Goal: Task Accomplishment & Management: Complete application form

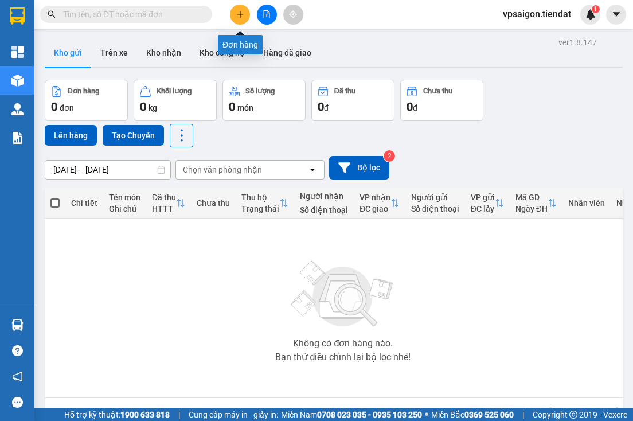
click at [237, 11] on icon "plus" at bounding box center [240, 14] width 8 height 8
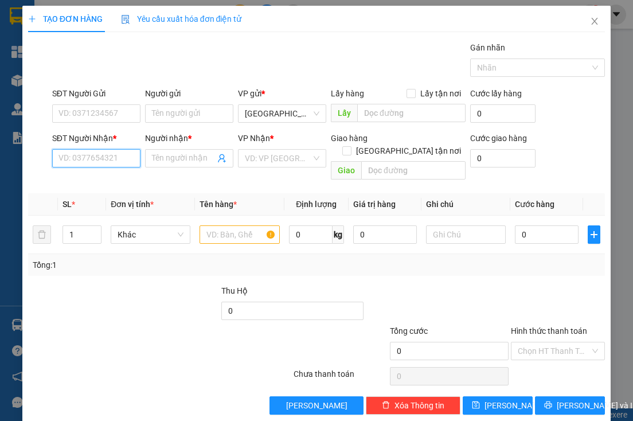
click at [107, 158] on input "SĐT Người Nhận *" at bounding box center [96, 158] width 88 height 18
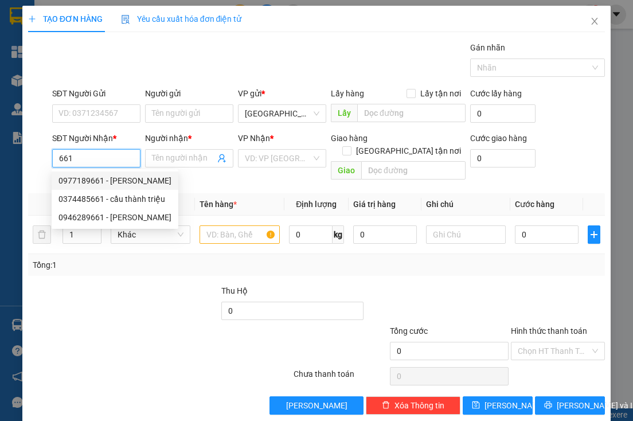
click at [149, 185] on div "0977189661 - [PERSON_NAME]" at bounding box center [114, 180] width 113 height 13
type input "0977189661"
type input "phước thịnh"
type input "150.000"
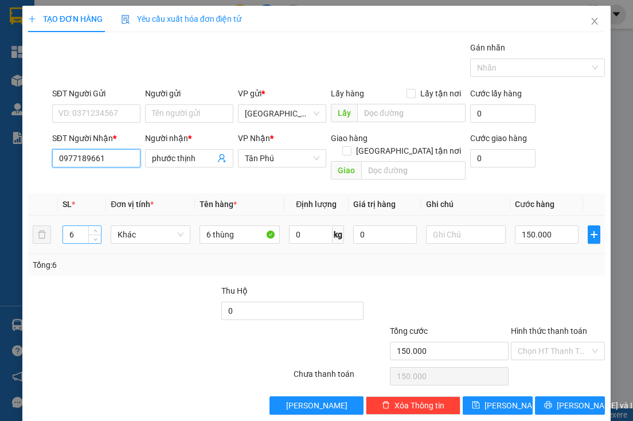
type input "0977189661"
click at [79, 226] on input "6" at bounding box center [82, 234] width 38 height 17
type input "5"
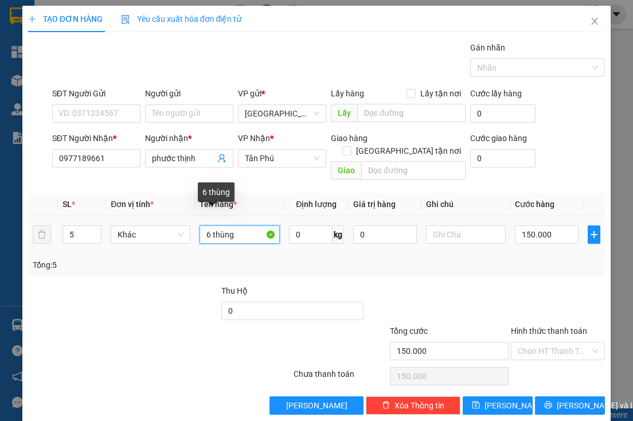
click at [209, 225] on input "6 thùng" at bounding box center [239, 234] width 80 height 18
type input "125 thùng"
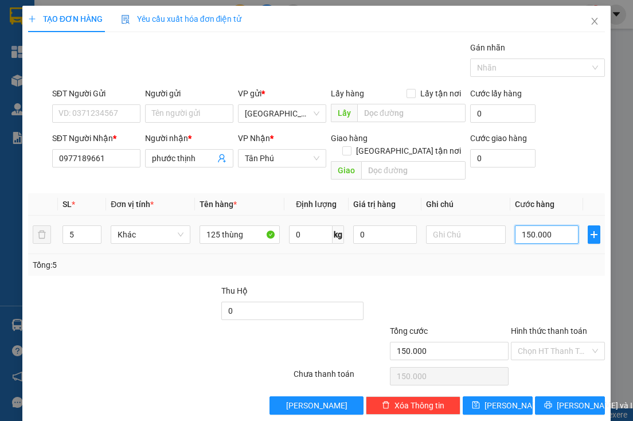
click at [556, 225] on input "150.000" at bounding box center [547, 234] width 64 height 18
type input "0"
type input "1"
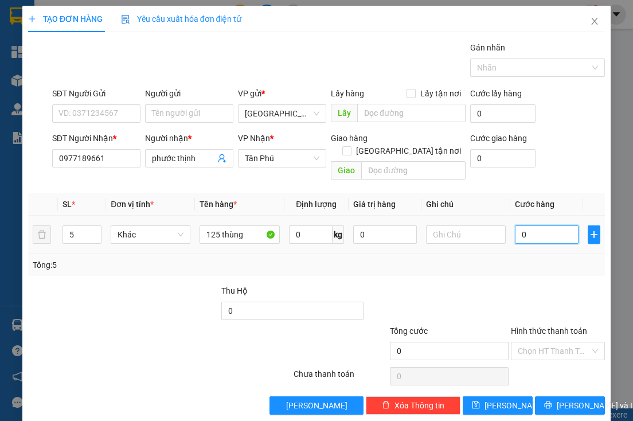
type input "1"
type input "01"
type input "12"
type input "012"
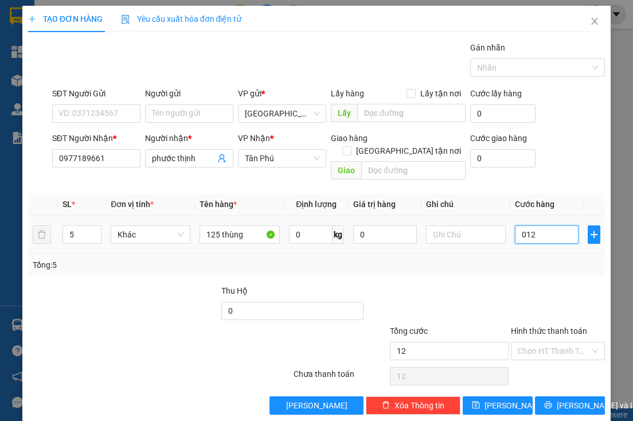
type input "125"
type input "0.125"
type input "125.000"
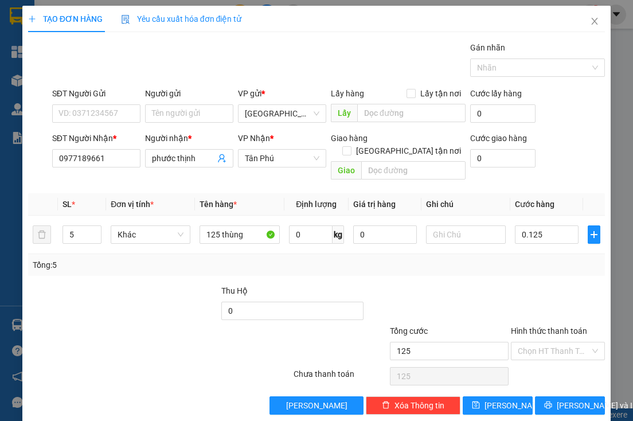
type input "125.000"
click at [552, 258] on div "Tổng: 5" at bounding box center [317, 264] width 568 height 13
click at [496, 399] on span "[PERSON_NAME]" at bounding box center [514, 405] width 61 height 13
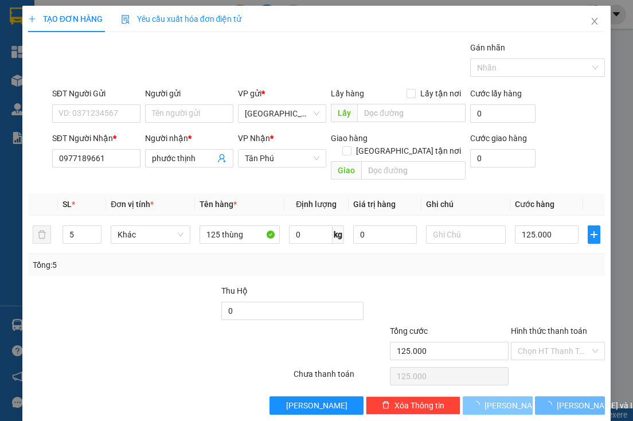
type input "0"
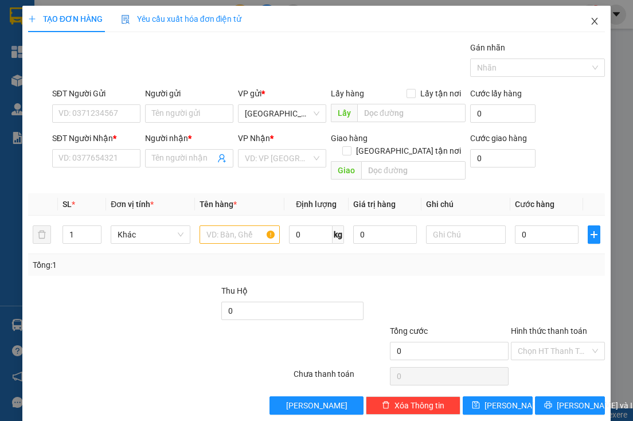
click at [590, 26] on icon "close" at bounding box center [594, 21] width 9 height 9
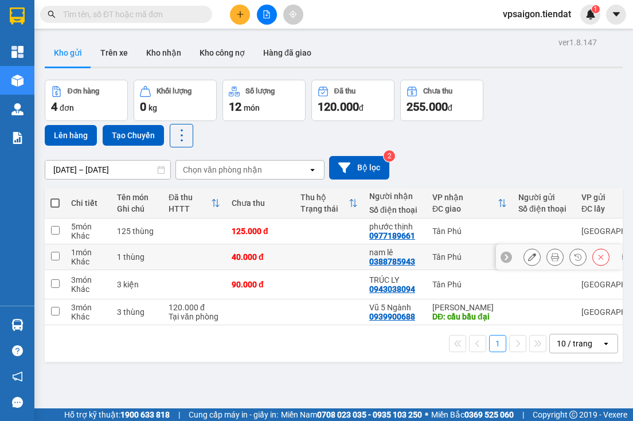
click at [54, 252] on input "checkbox" at bounding box center [55, 256] width 9 height 9
checkbox input "true"
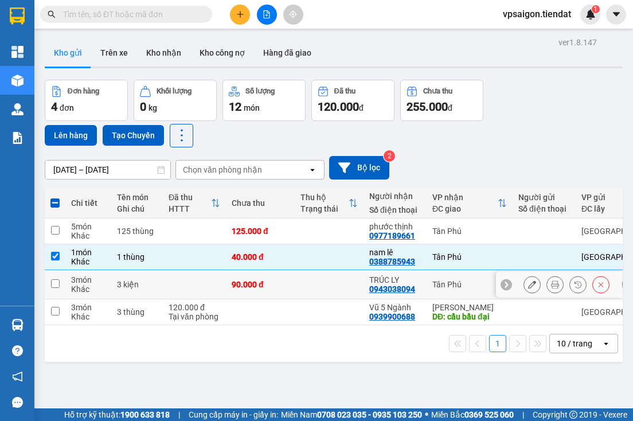
click at [60, 283] on td at bounding box center [55, 284] width 21 height 29
checkbox input "true"
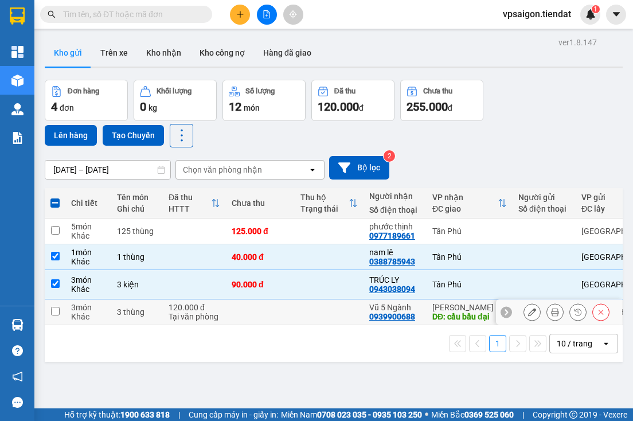
click at [53, 314] on input "checkbox" at bounding box center [55, 311] width 9 height 9
checkbox input "true"
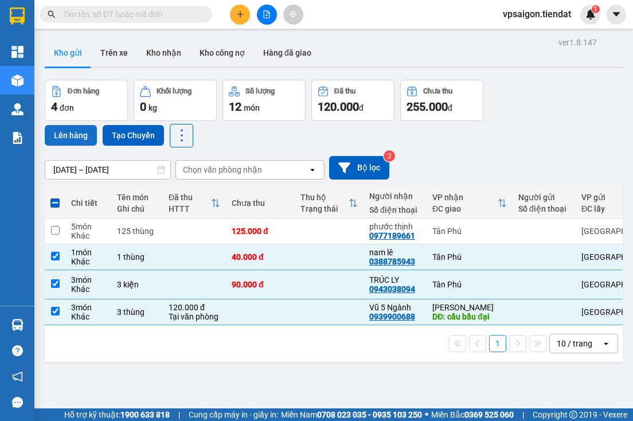
click at [77, 138] on button "Lên hàng" at bounding box center [71, 135] width 52 height 21
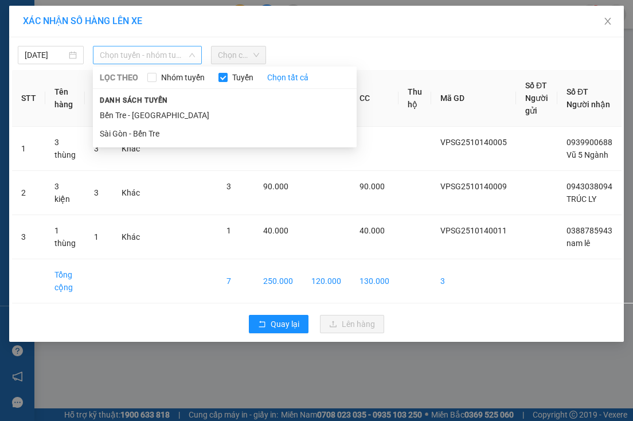
click at [124, 51] on span "Chọn tuyến - nhóm tuyến" at bounding box center [147, 54] width 95 height 17
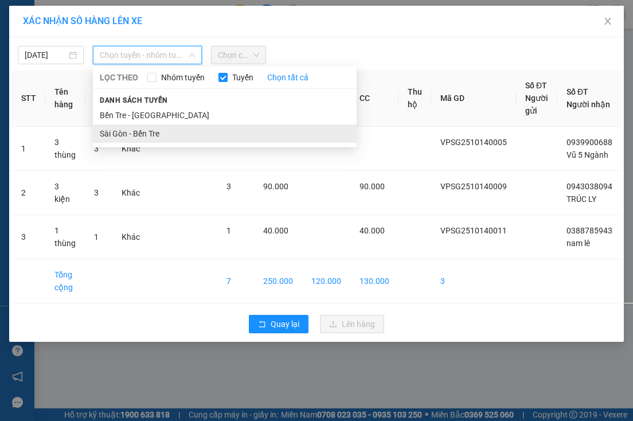
click at [151, 133] on li "Sài Gòn - Bến Tre" at bounding box center [225, 133] width 264 height 18
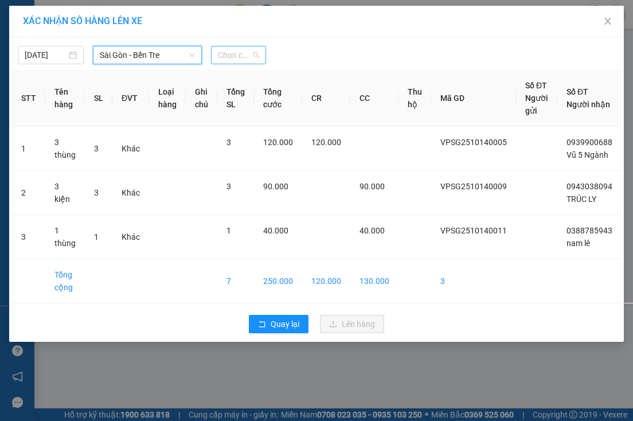
click at [248, 61] on span "Chọn chuyến" at bounding box center [238, 54] width 41 height 17
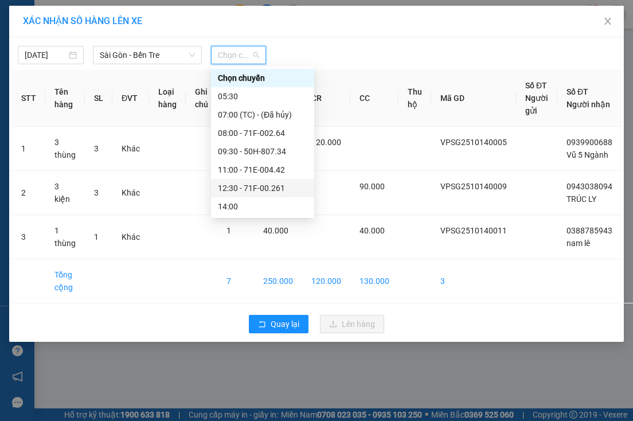
click at [276, 188] on div "12:30 - 71F-00.261" at bounding box center [262, 188] width 89 height 13
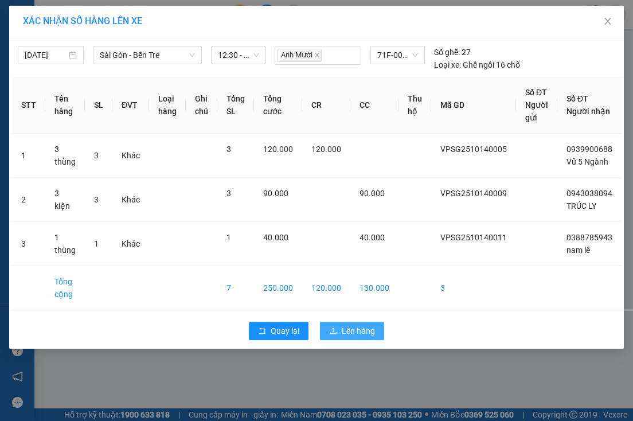
click at [353, 337] on span "Lên hàng" at bounding box center [358, 330] width 33 height 13
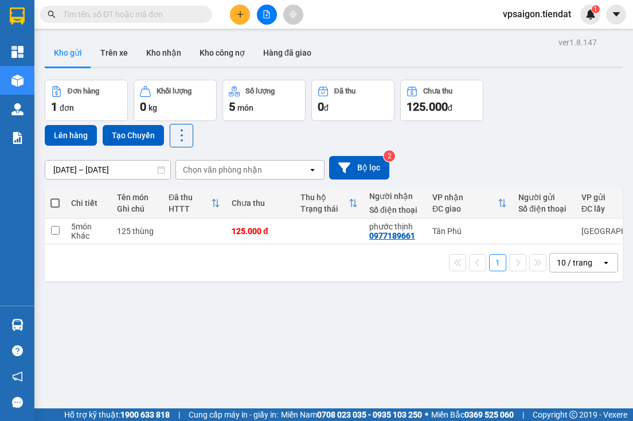
click at [142, 310] on div "ver 1.8.147 Kho gửi Trên xe Kho nhận Kho công nợ Hàng đã giao Đơn hàng 1 đơn Kh…" at bounding box center [333, 244] width 587 height 421
click at [378, 236] on div "0977189661" at bounding box center [392, 235] width 46 height 9
copy div "0977189661"
